Goal: Transaction & Acquisition: Purchase product/service

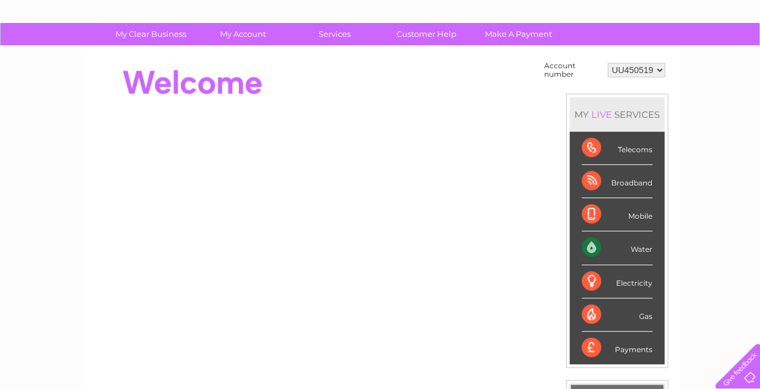
scroll to position [69, 0]
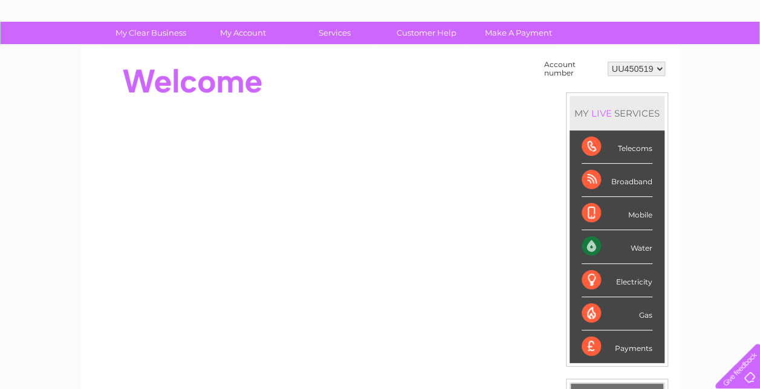
click at [655, 66] on select "UU450519" at bounding box center [635, 69] width 57 height 15
click at [508, 34] on link "Make A Payment" at bounding box center [518, 33] width 100 height 22
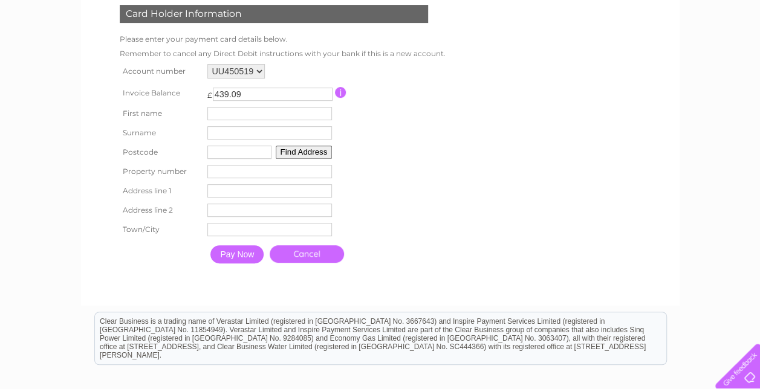
scroll to position [193, 0]
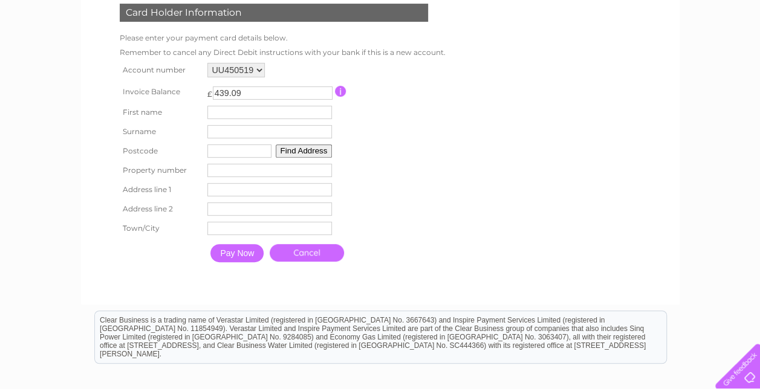
click at [341, 93] on input "button" at bounding box center [340, 91] width 11 height 11
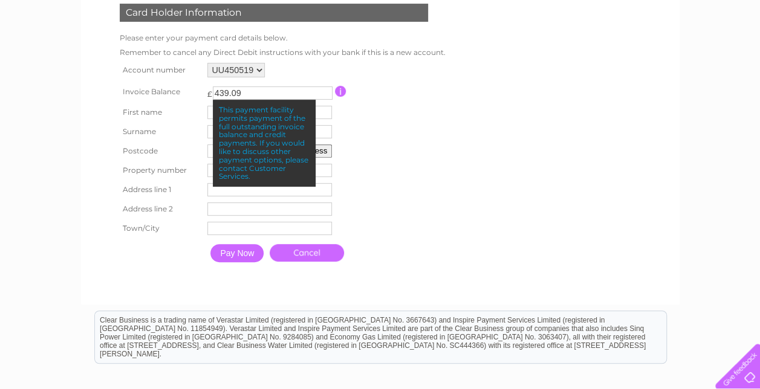
click at [341, 93] on input "button" at bounding box center [340, 91] width 11 height 11
click at [390, 116] on table "Account number UU450519 Invoice Balance £ 439.09 First name Surname" at bounding box center [280, 164] width 326 height 208
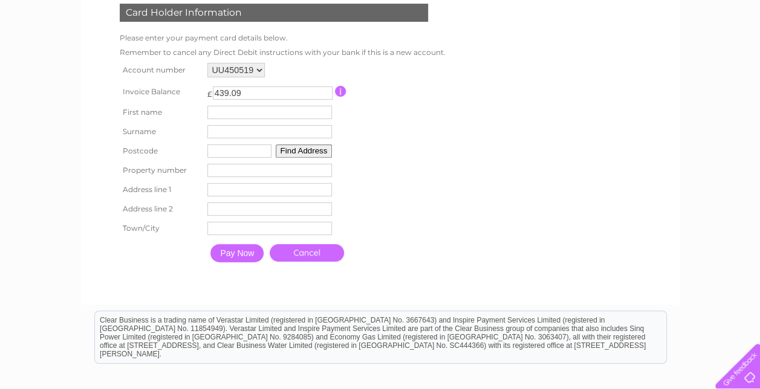
click at [342, 88] on input "button" at bounding box center [340, 91] width 11 height 11
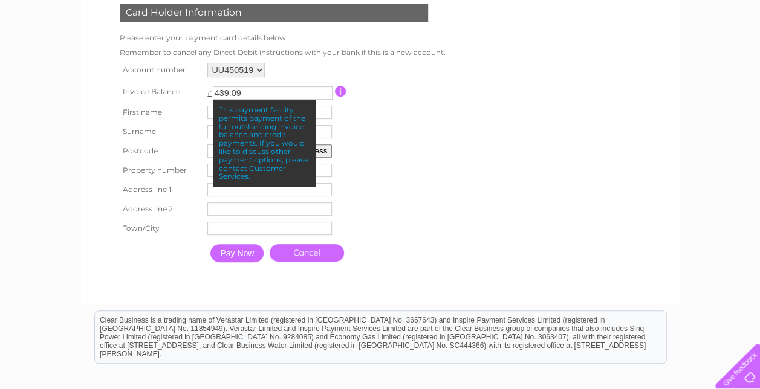
click at [342, 88] on input "button" at bounding box center [340, 91] width 11 height 11
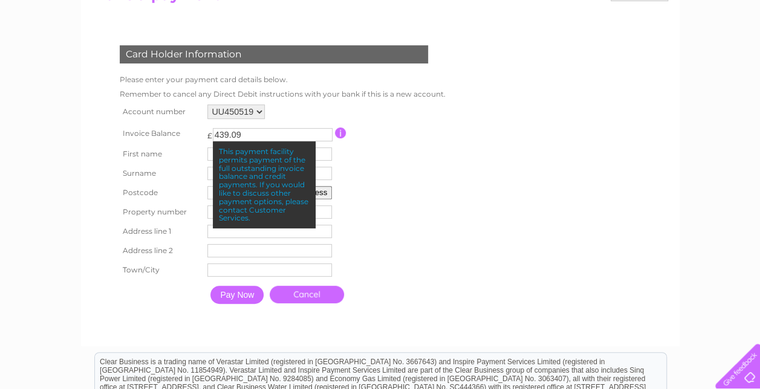
scroll to position [157, 0]
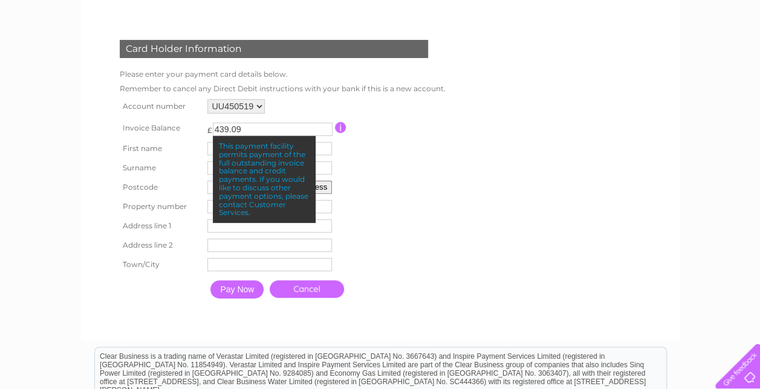
click at [404, 309] on div at bounding box center [275, 317] width 367 height 24
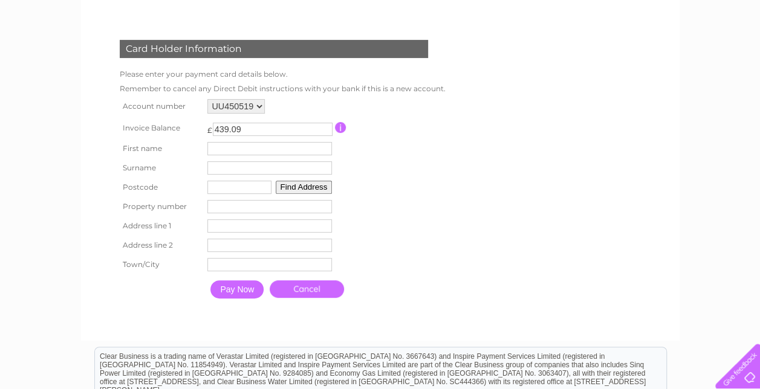
click at [278, 128] on input "439.09" at bounding box center [273, 129] width 120 height 13
click at [324, 131] on input "438.09" at bounding box center [273, 129] width 120 height 13
click at [324, 131] on input "437.09" at bounding box center [273, 129] width 120 height 13
click at [324, 131] on input "436.09" at bounding box center [273, 129] width 120 height 13
click at [324, 131] on input "407.09" at bounding box center [273, 129] width 120 height 13
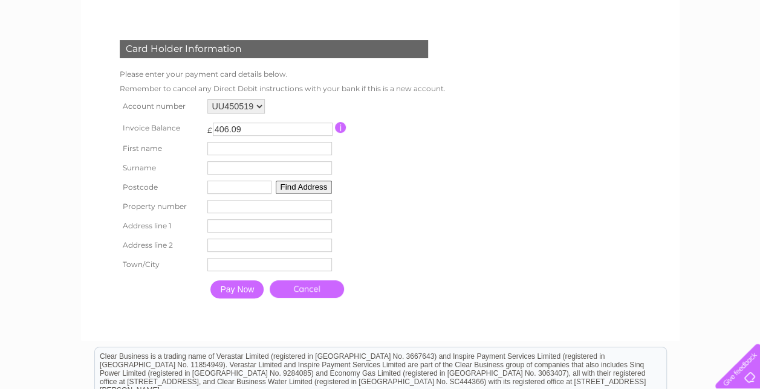
click at [324, 131] on input "406.09" at bounding box center [273, 129] width 120 height 13
type input "343.09"
click at [324, 131] on input "343.09" at bounding box center [273, 129] width 120 height 13
click at [254, 292] on input "Pay Now" at bounding box center [236, 289] width 53 height 18
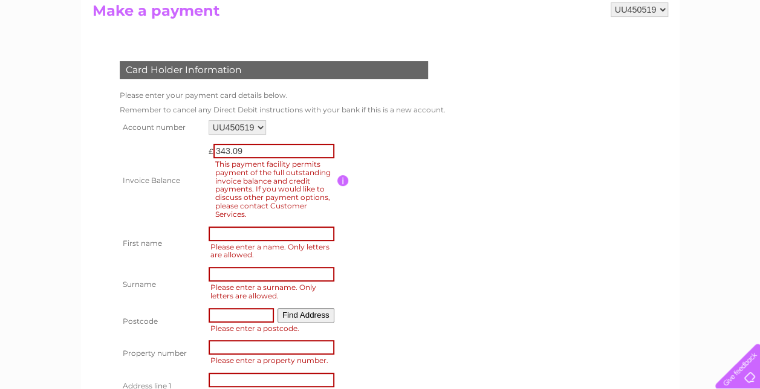
scroll to position [133, 0]
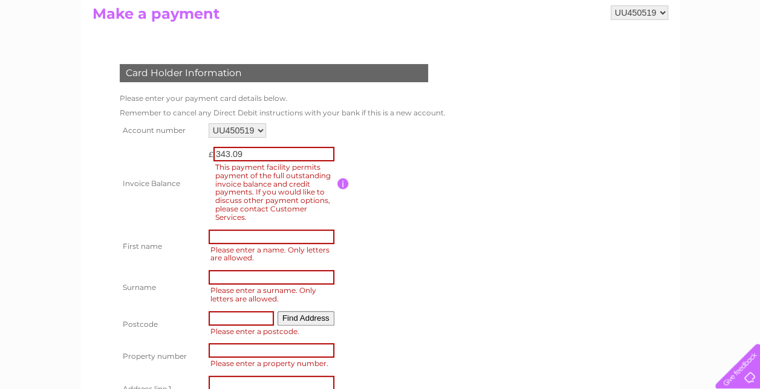
click at [533, 240] on form "UU450519 Make a payment Card Holder Information Please enter your payment card …" at bounding box center [379, 258] width 575 height 506
click at [389, 148] on td at bounding box center [391, 184] width 109 height 86
